Goal: Register for event/course

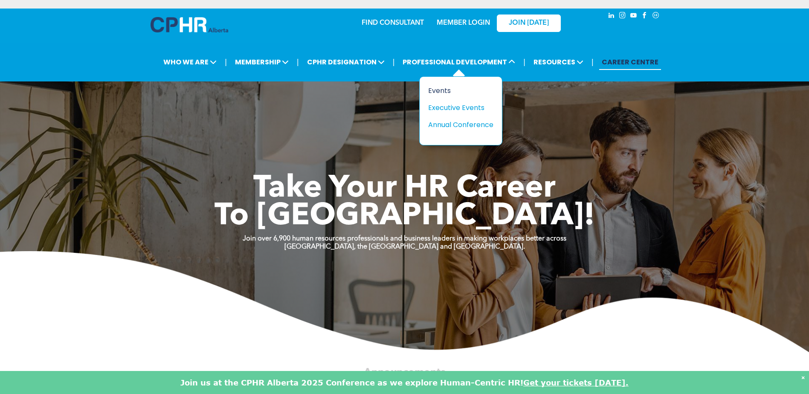
click at [444, 90] on div "Events" at bounding box center [457, 90] width 59 height 11
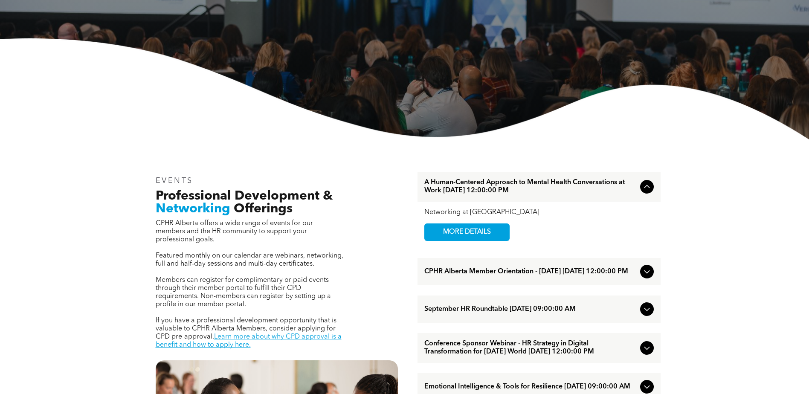
scroll to position [171, 0]
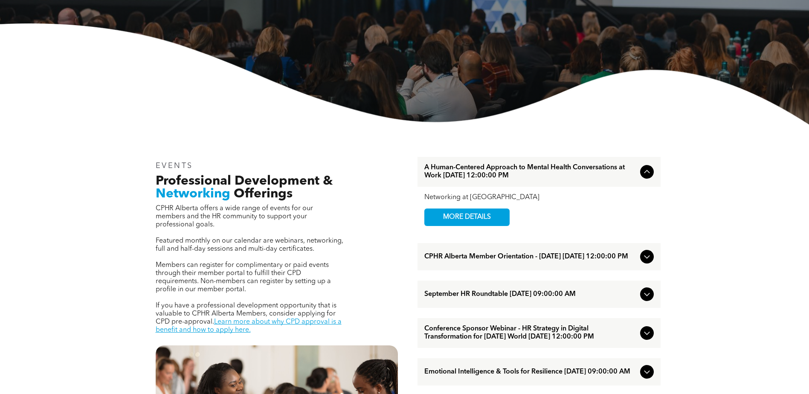
click at [578, 168] on span "A Human-Centered Approach to Mental Health Conversations at Work [DATE] 12:00:0…" at bounding box center [530, 172] width 212 height 16
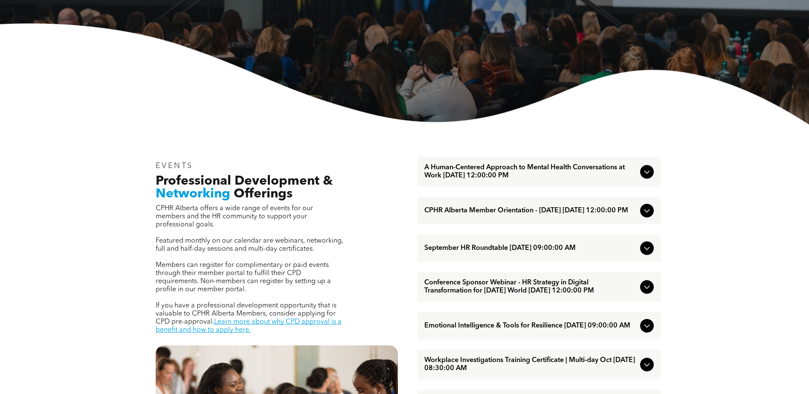
click at [584, 170] on span "A Human-Centered Approach to Mental Health Conversations at Work [DATE] 12:00:0…" at bounding box center [530, 172] width 212 height 16
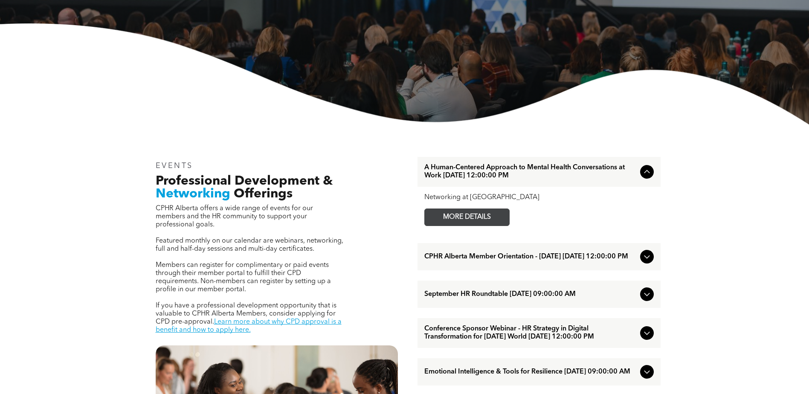
click at [479, 221] on span "MORE DETAILS" at bounding box center [466, 217] width 67 height 17
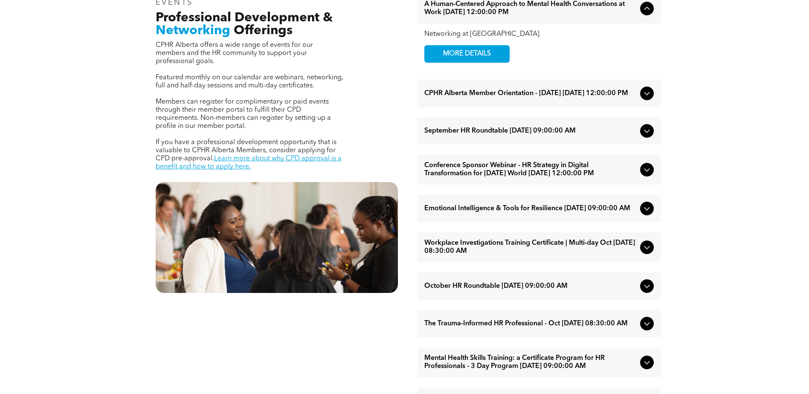
scroll to position [341, 0]
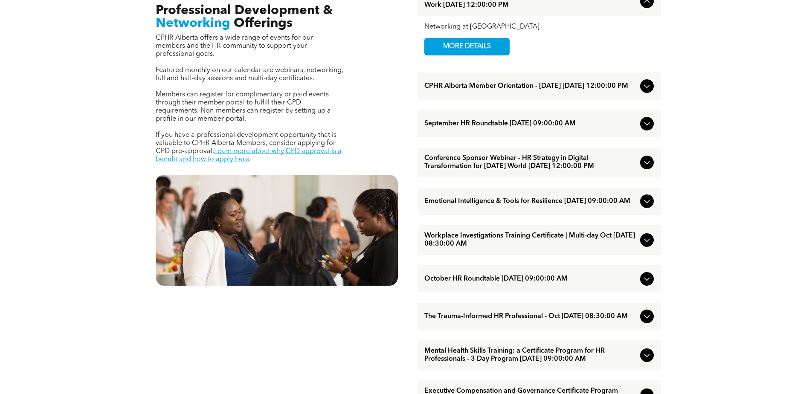
click at [466, 206] on span "Emotional Intelligence & Tools for Resilience [DATE] 09:00:00 AM" at bounding box center [530, 201] width 212 height 8
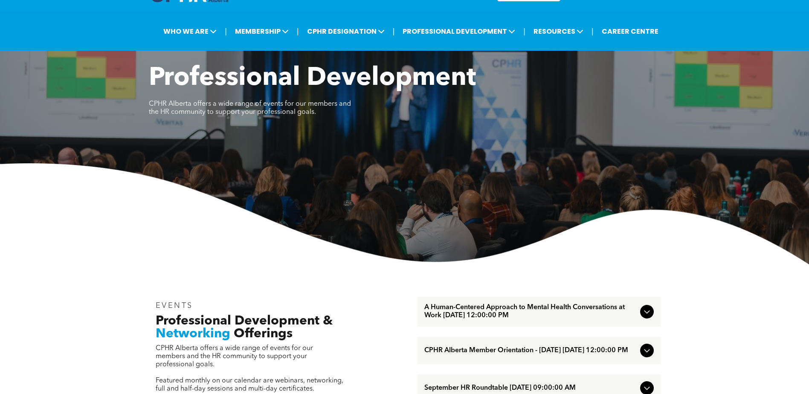
scroll to position [0, 0]
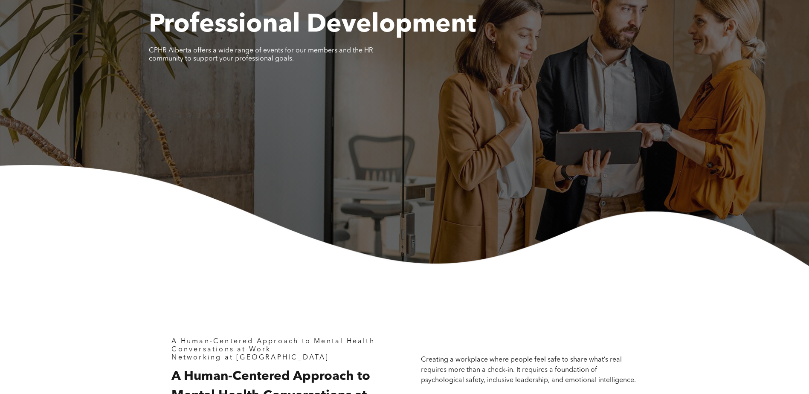
scroll to position [298, 0]
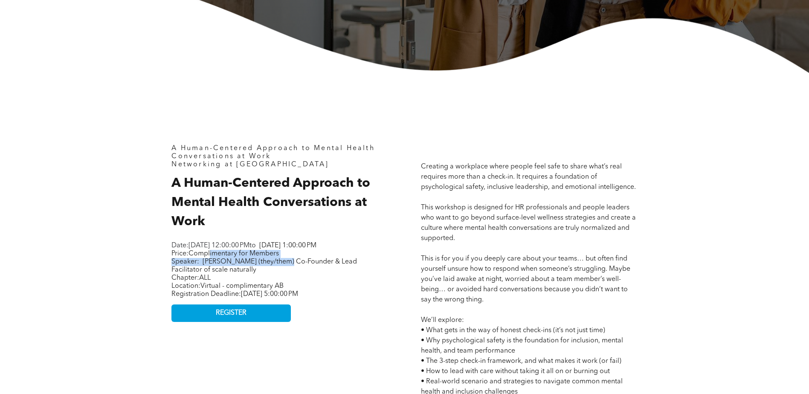
drag, startPoint x: 254, startPoint y: 264, endPoint x: 288, endPoint y: 268, distance: 34.8
click at [288, 268] on p "Price: Complimentary for Members Speaker: Makaylah Rogers (they/them) Co-Founde…" at bounding box center [277, 262] width 213 height 24
drag, startPoint x: 288, startPoint y: 268, endPoint x: 291, endPoint y: 279, distance: 11.0
click at [291, 274] on p "Price: Complimentary for Members Speaker: Makaylah Rogers (they/them) Co-Founde…" at bounding box center [277, 262] width 213 height 24
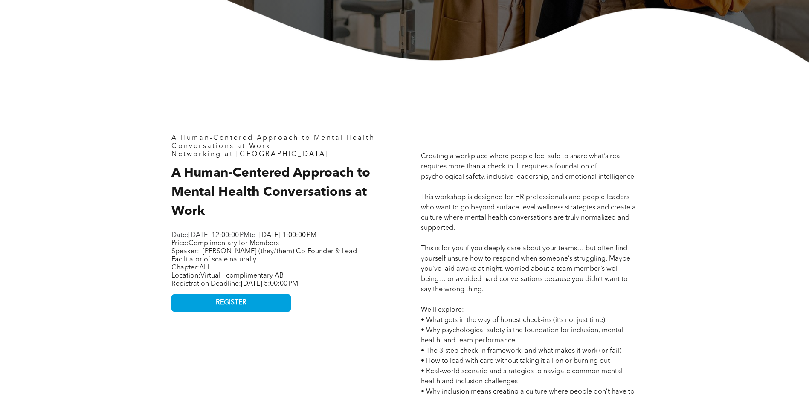
scroll to position [128, 0]
